Goal: Check status: Check status

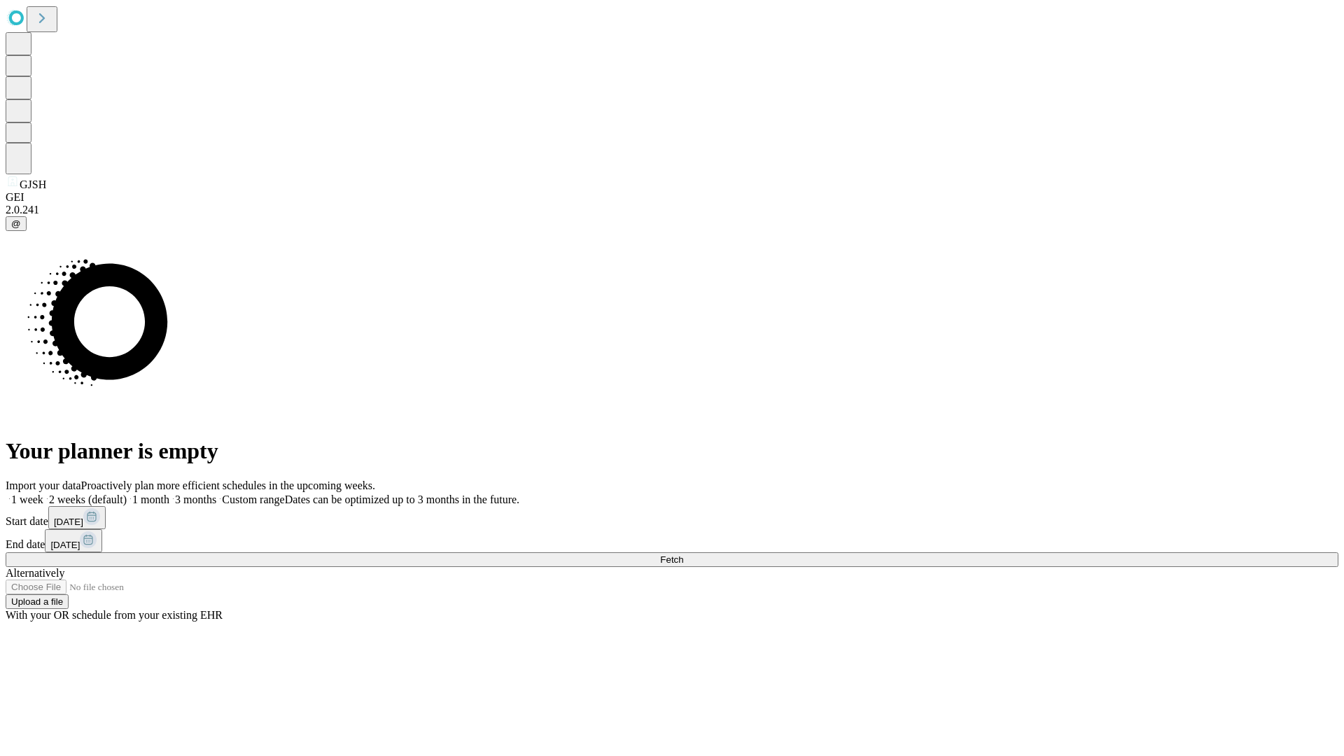
click at [683, 554] on span "Fetch" at bounding box center [671, 559] width 23 height 11
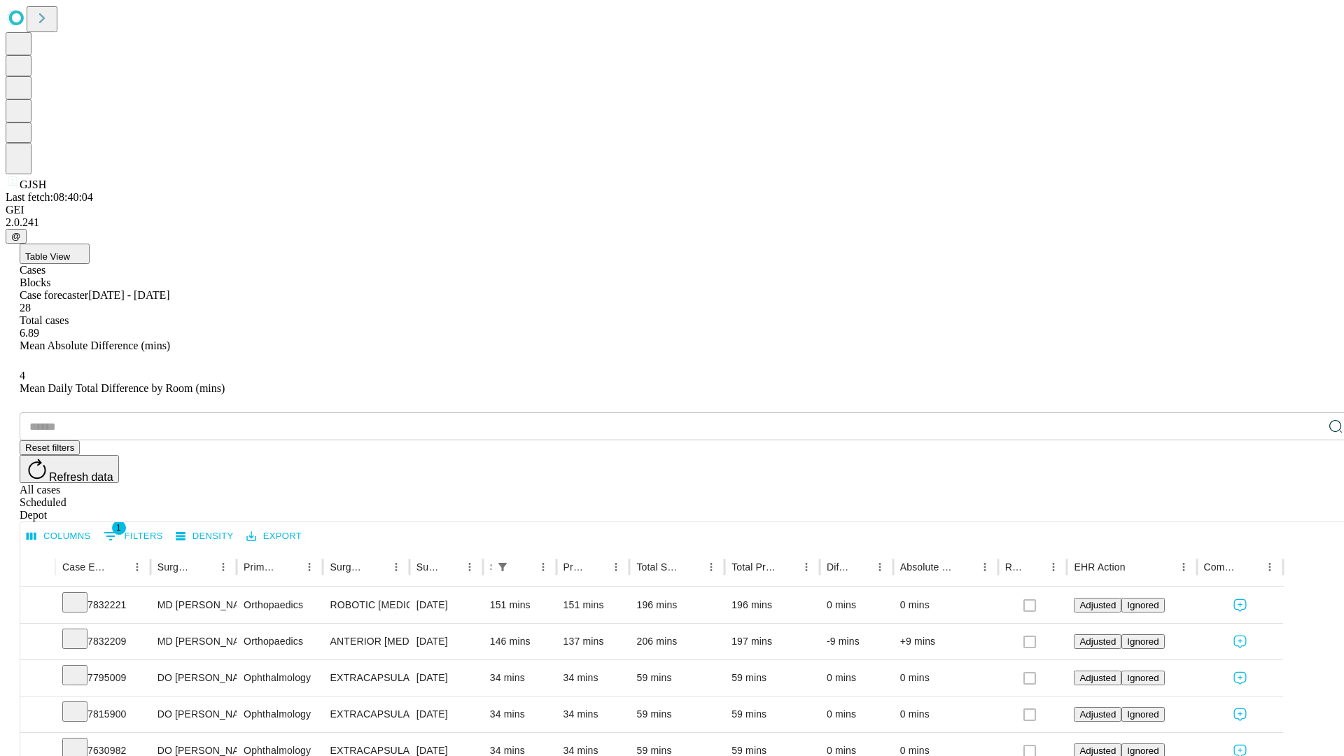
click at [1308, 509] on div "Depot" at bounding box center [686, 515] width 1333 height 13
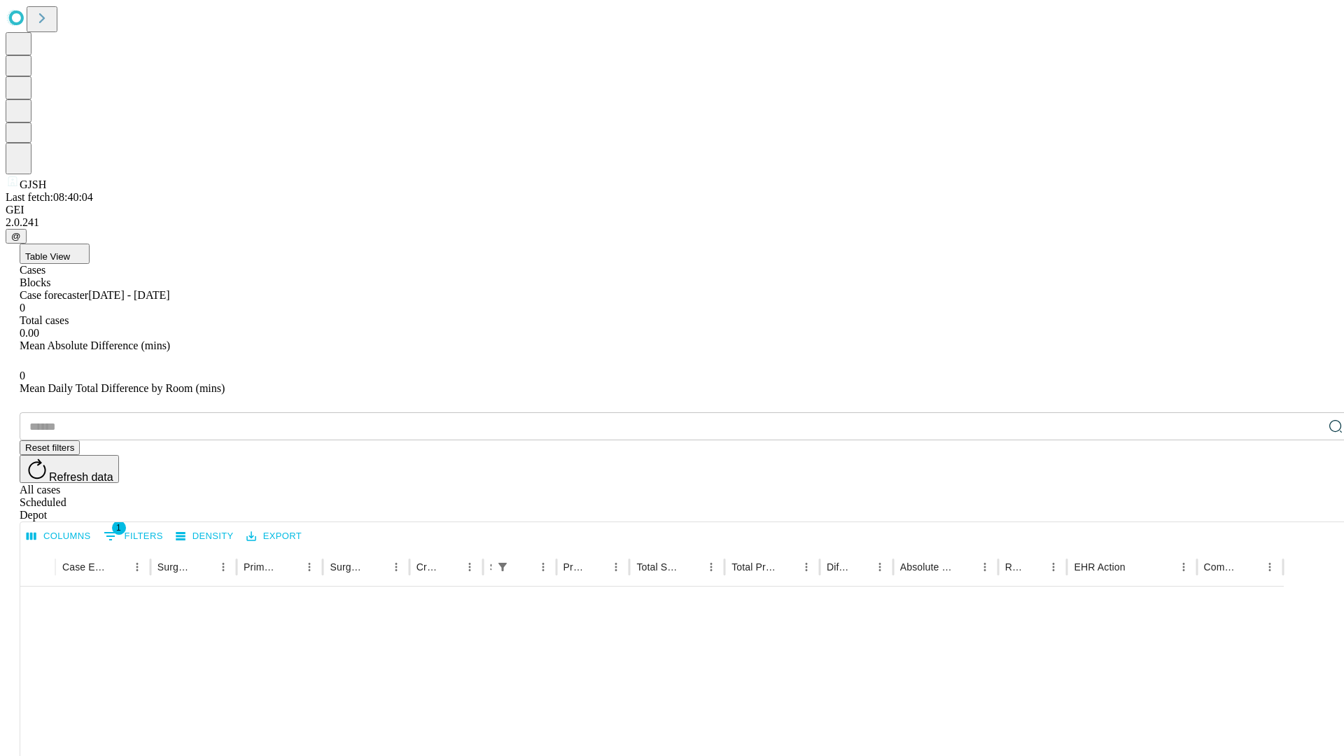
click at [1194, 484] on div "All cases" at bounding box center [686, 490] width 1333 height 13
